Goal: Navigation & Orientation: Understand site structure

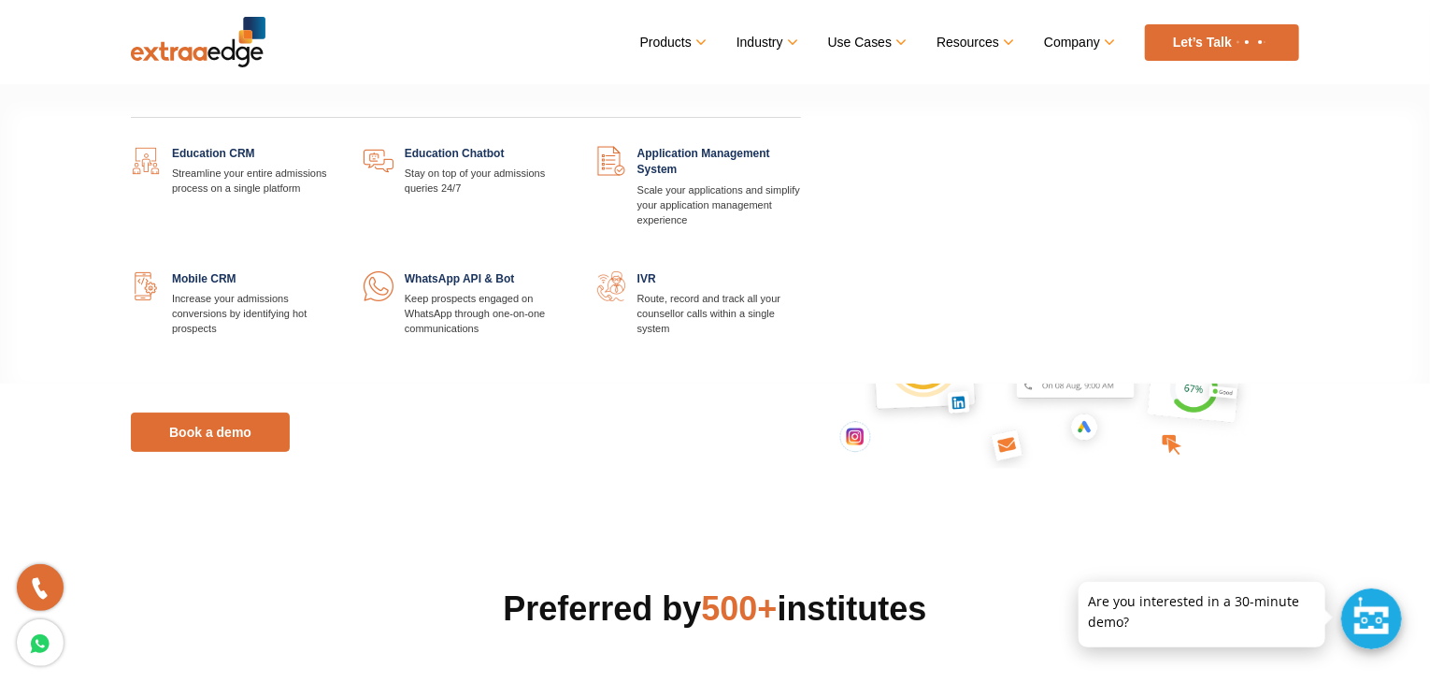
click at [801, 146] on link at bounding box center [801, 146] width 0 height 0
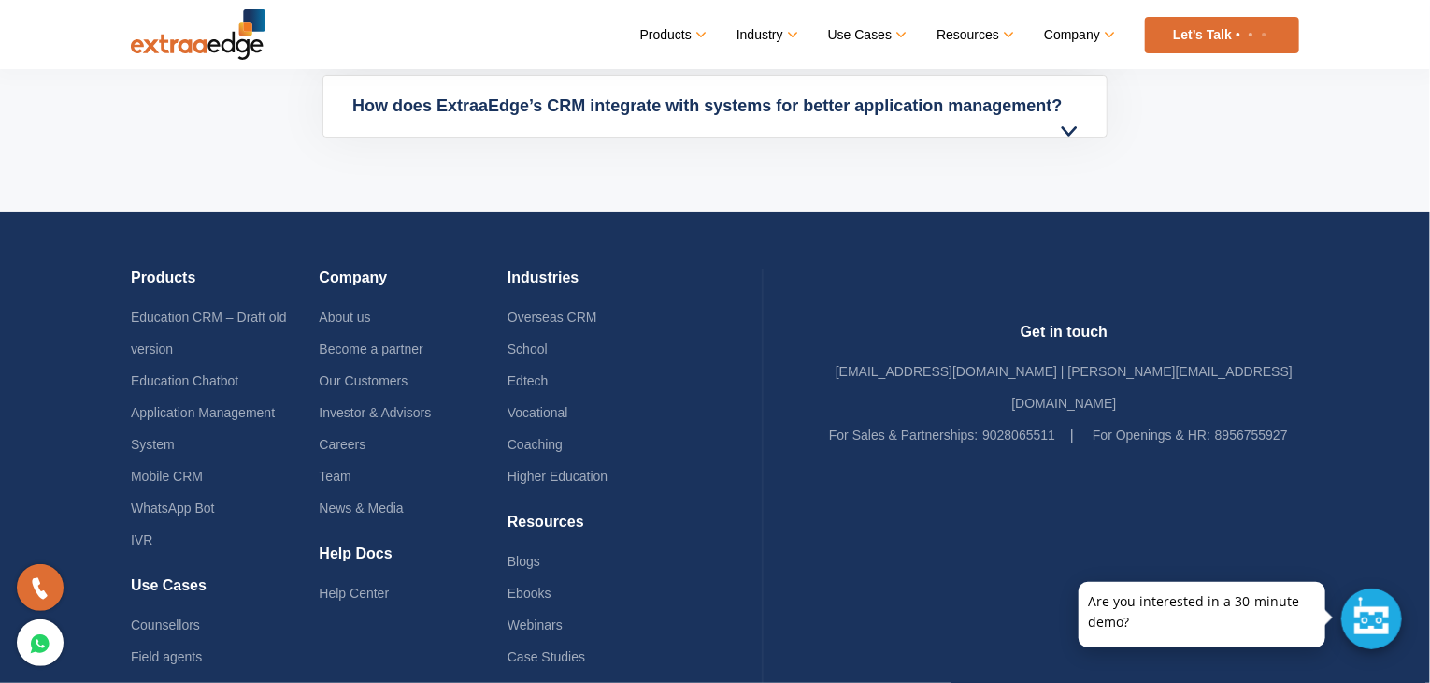
scroll to position [6709, 0]
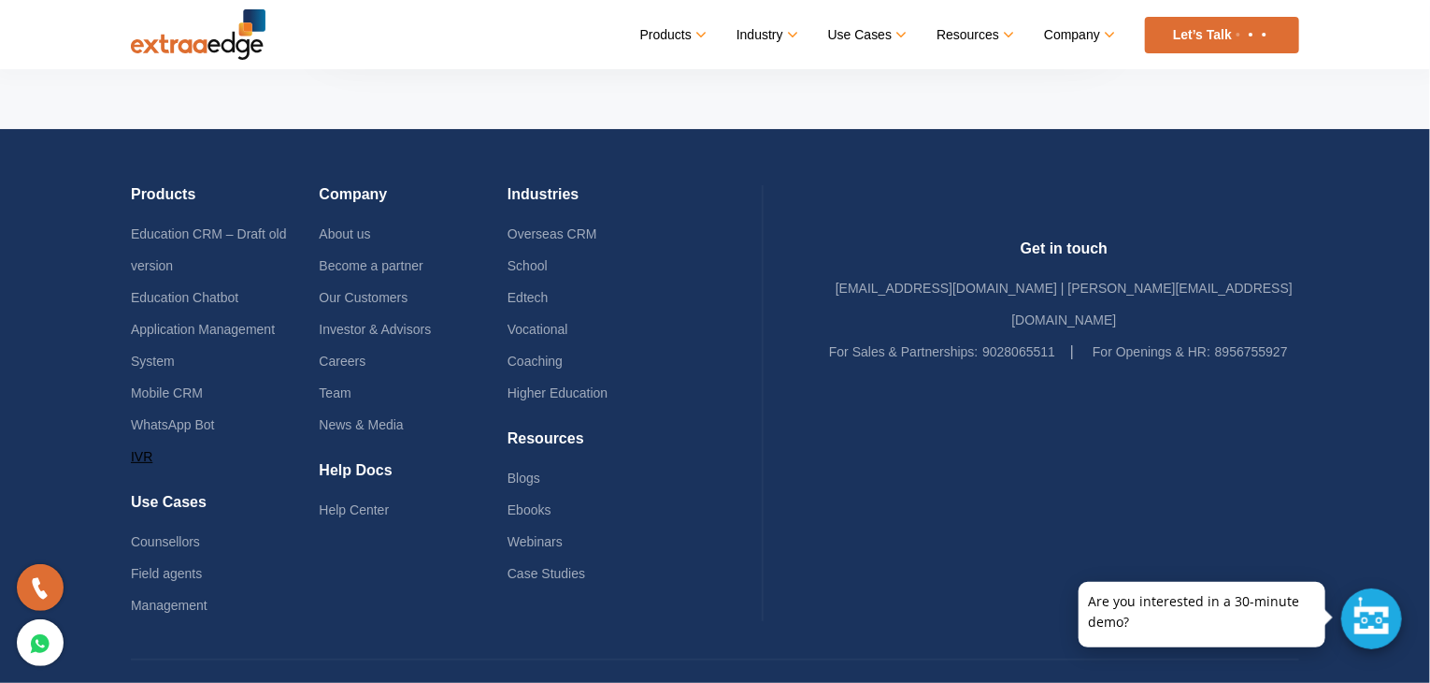
click at [142, 449] on link "IVR" at bounding box center [142, 456] width 22 height 15
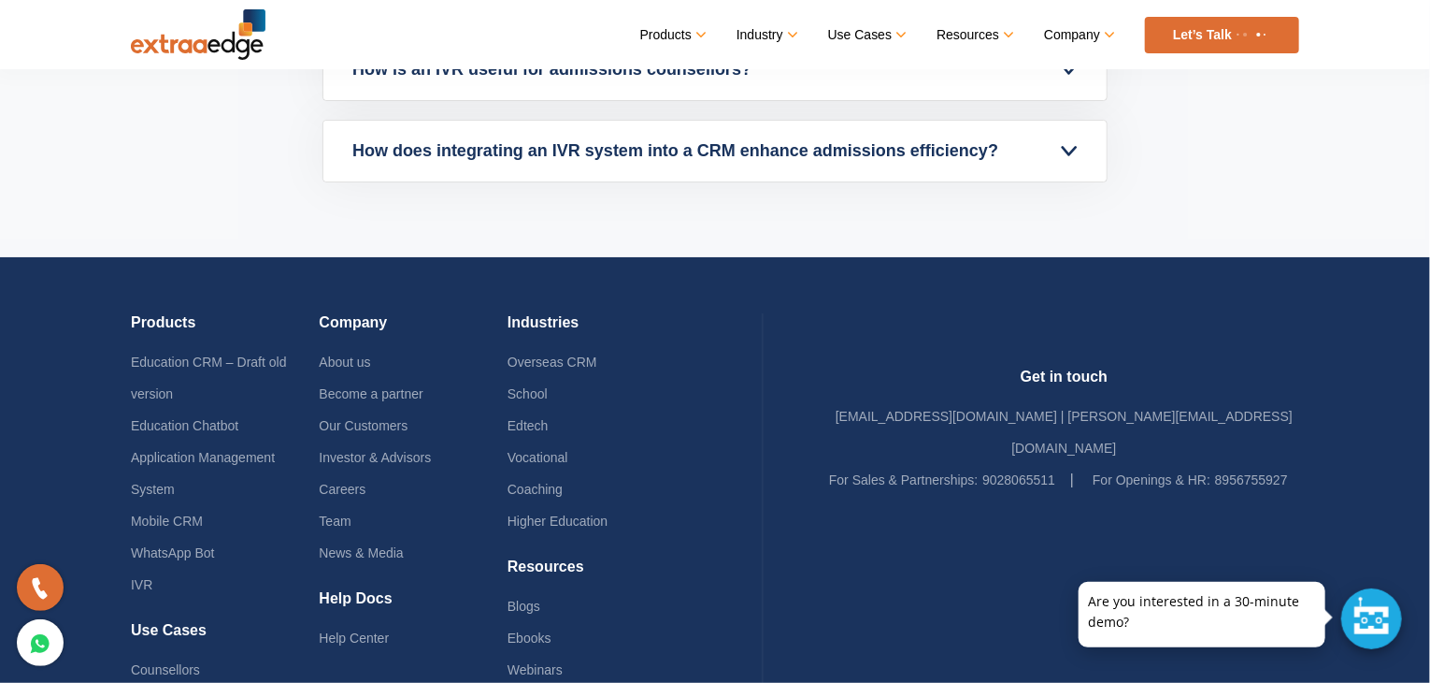
scroll to position [5413, 0]
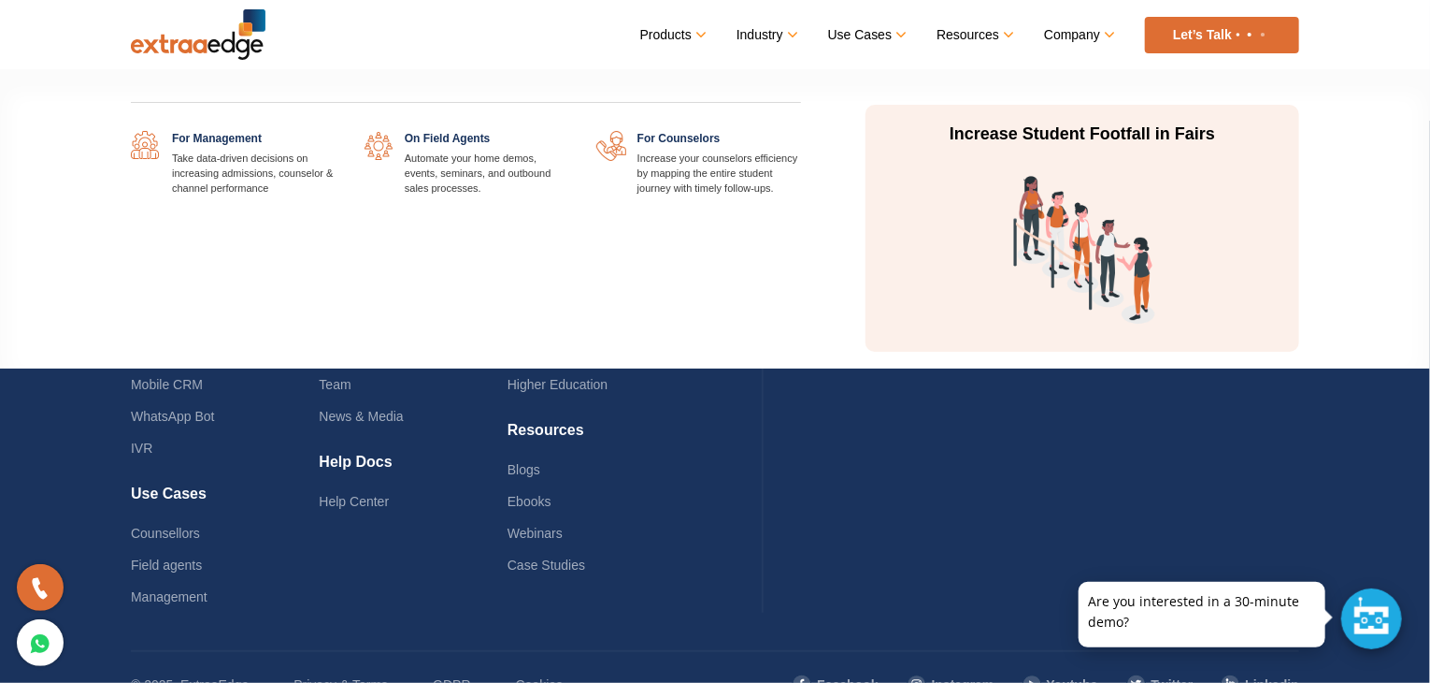
click at [890, 38] on link "Use Cases" at bounding box center [866, 35] width 76 height 27
click at [801, 131] on link at bounding box center [801, 131] width 0 height 0
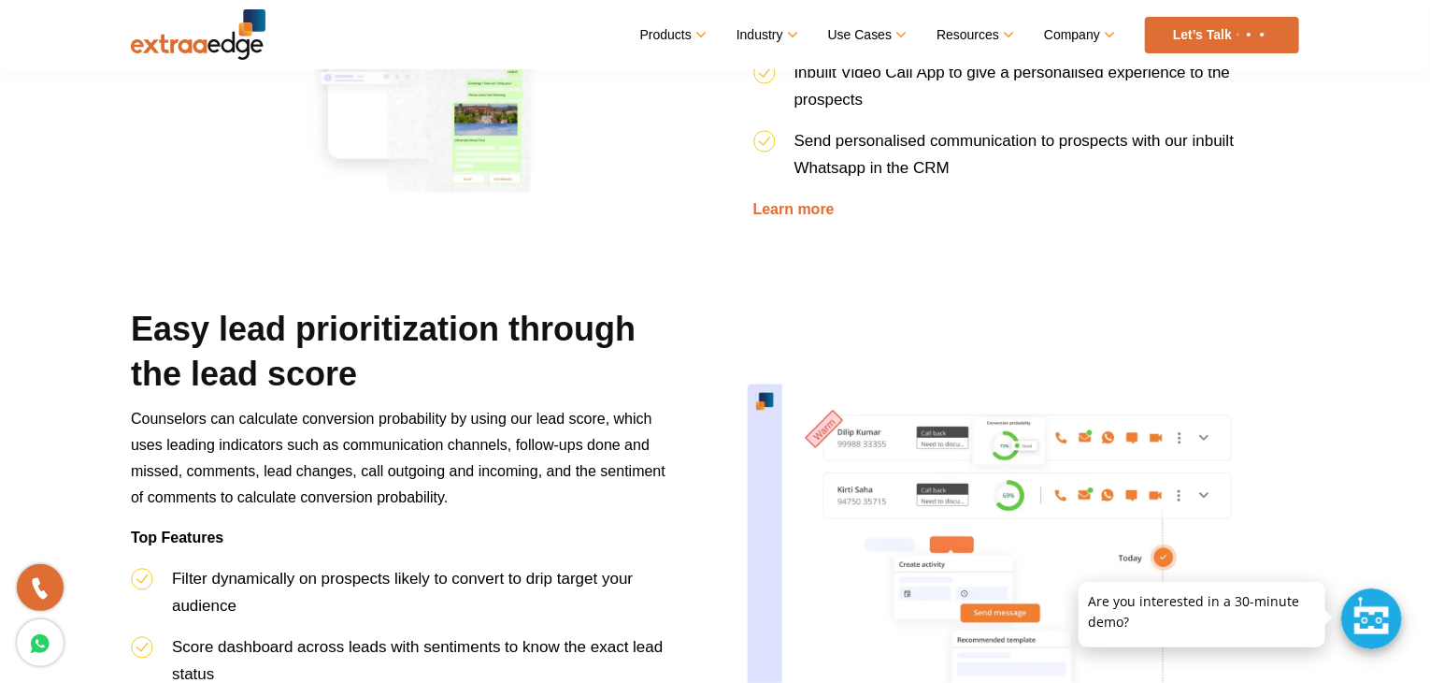
scroll to position [1683, 0]
